Goal: Information Seeking & Learning: Learn about a topic

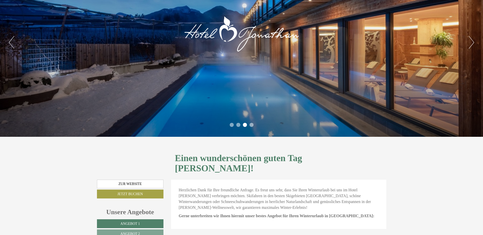
scroll to position [155, 0]
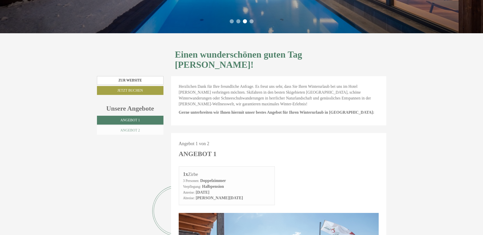
click at [130, 128] on span "Angebot 2" at bounding box center [130, 130] width 20 height 4
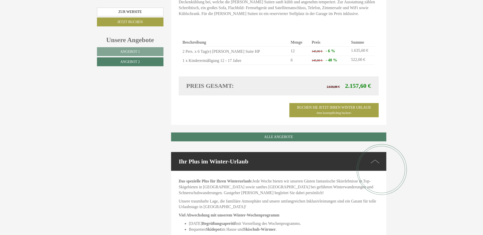
scroll to position [356, 0]
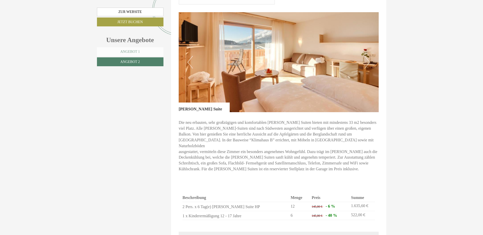
click at [137, 51] on span "Angebot 1" at bounding box center [130, 52] width 20 height 4
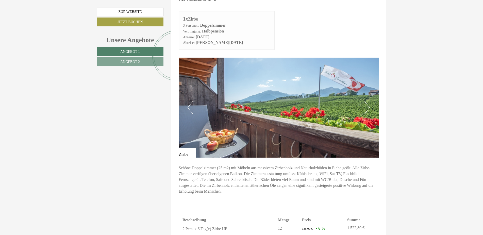
scroll to position [414, 0]
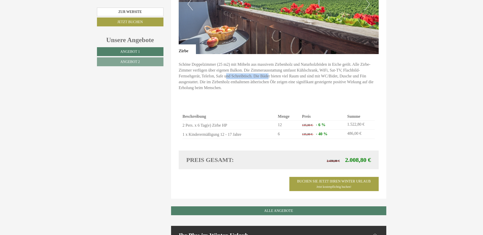
drag, startPoint x: 227, startPoint y: 68, endPoint x: 269, endPoint y: 67, distance: 41.9
click at [269, 67] on p "Schöne Doppelzimmer (25 m2) mit Möbeln aus massivem Zirbenholz und Naturholzböd…" at bounding box center [279, 76] width 200 height 29
drag, startPoint x: 332, startPoint y: 65, endPoint x: 226, endPoint y: 65, distance: 106.5
click at [226, 65] on p "Schöne Doppelzimmer (25 m2) mit Möbeln aus massivem Zirbenholz und Naturholzböd…" at bounding box center [279, 76] width 200 height 29
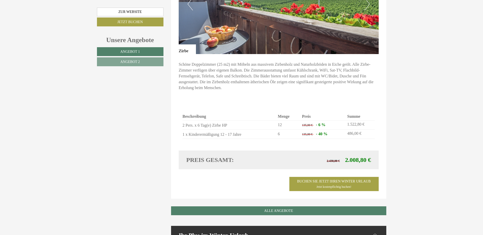
click at [226, 65] on p "Schöne Doppelzimmer (25 m2) mit Möbeln aus massivem Zirbenholz und Naturholzböd…" at bounding box center [279, 76] width 200 height 29
drag, startPoint x: 196, startPoint y: 62, endPoint x: 240, endPoint y: 62, distance: 43.9
click at [240, 62] on p "Schöne Doppelzimmer (25 m2) mit Möbeln aus massivem Zirbenholz und Naturholzböd…" at bounding box center [279, 76] width 200 height 29
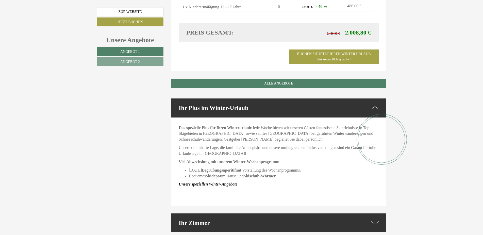
scroll to position [543, 0]
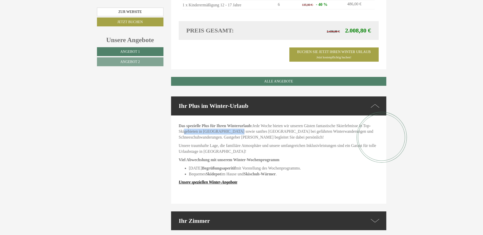
drag, startPoint x: 184, startPoint y: 121, endPoint x: 232, endPoint y: 120, distance: 47.4
click at [232, 123] on p "Das spezielle Plus für Ihren Winterurlaub: Jede Woche bieten wir unseren Gästen…" at bounding box center [279, 132] width 200 height 18
click at [177, 120] on div "Das spezielle Plus für Ihren Winterurlaub: Jede Woche bieten wir unseren Gästen…" at bounding box center [278, 159] width 215 height 88
drag, startPoint x: 177, startPoint y: 120, endPoint x: 246, endPoint y: 120, distance: 68.7
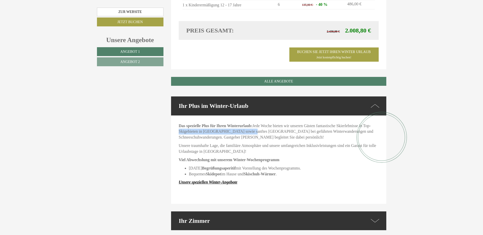
click at [246, 120] on div "Das spezielle Plus für Ihren Winterurlaub: Jede Woche bieten wir unseren Gästen…" at bounding box center [278, 159] width 215 height 88
click at [246, 123] on p "Das spezielle Plus für Ihren Winterurlaub: Jede Woche bieten wir unseren Gästen…" at bounding box center [279, 132] width 200 height 18
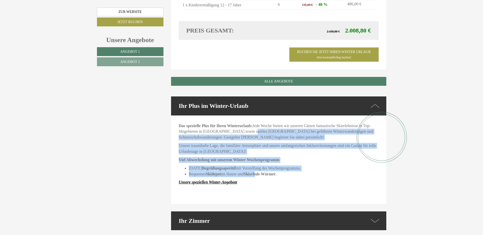
drag, startPoint x: 246, startPoint y: 120, endPoint x: 257, endPoint y: 162, distance: 43.4
click at [257, 162] on div "Das spezielle Plus für Ihren Winterurlaub: Jede Woche bieten wir unseren Gästen…" at bounding box center [278, 159] width 215 height 88
click at [257, 172] on strong "Skischuh-Wärmer" at bounding box center [259, 174] width 32 height 4
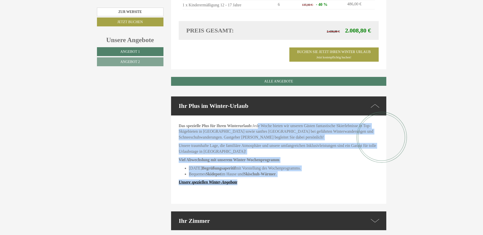
drag, startPoint x: 259, startPoint y: 113, endPoint x: 294, endPoint y: 173, distance: 69.9
click at [294, 173] on div "Das spezielle Plus für Ihren Winterurlaub: Jede Woche bieten wir unseren Gästen…" at bounding box center [278, 159] width 215 height 88
click at [294, 179] on p "Unsere speziellen Winter-Angebote" at bounding box center [279, 182] width 200 height 6
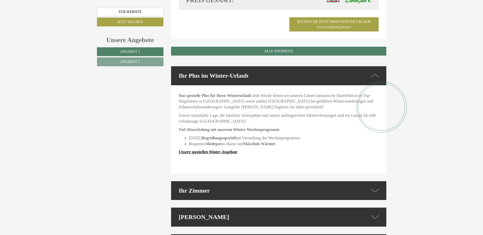
scroll to position [673, 0]
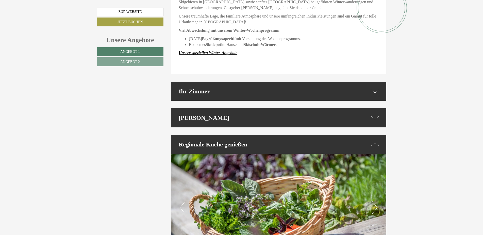
click at [304, 108] on div "[PERSON_NAME]" at bounding box center [278, 117] width 215 height 19
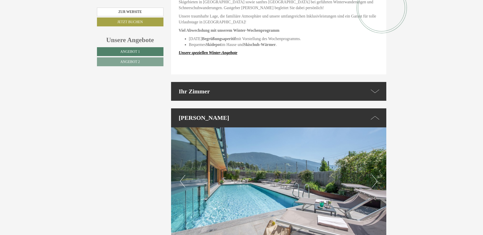
click at [294, 82] on div "Ihr Zimmer" at bounding box center [278, 91] width 215 height 19
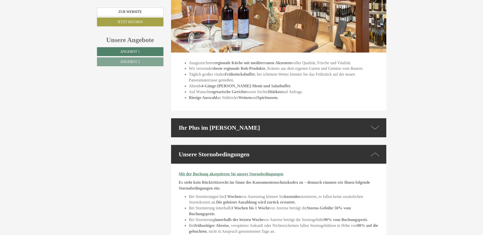
scroll to position [1216, 0]
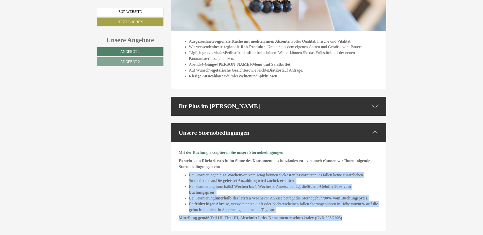
drag, startPoint x: 283, startPoint y: 162, endPoint x: 349, endPoint y: 209, distance: 81.5
click at [349, 209] on div "Mit der Buchung akzeptieren Sie unsere Stornobedingungen Es steht kein Rücktrit…" at bounding box center [278, 186] width 215 height 89
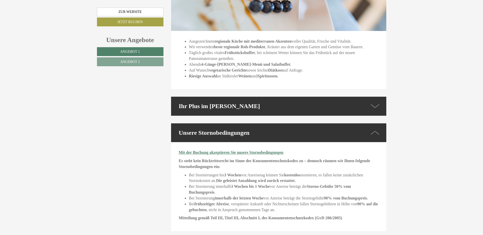
drag, startPoint x: 345, startPoint y: 206, endPoint x: 324, endPoint y: 194, distance: 24.1
click at [342, 215] on p "Mitteilung gemäß Teil III, Titel III, Abschnitt I, des Konsumentenschutzkodex (…" at bounding box center [279, 218] width 200 height 6
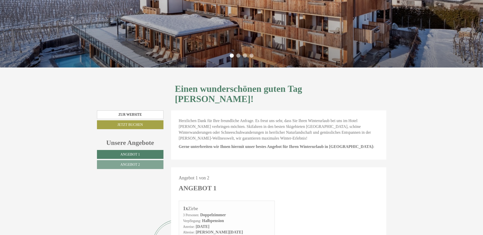
scroll to position [155, 0]
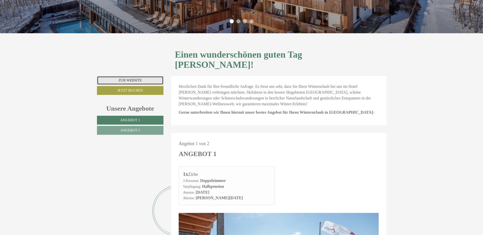
click at [136, 76] on link "Zur Website" at bounding box center [130, 80] width 67 height 9
